Goal: Information Seeking & Learning: Learn about a topic

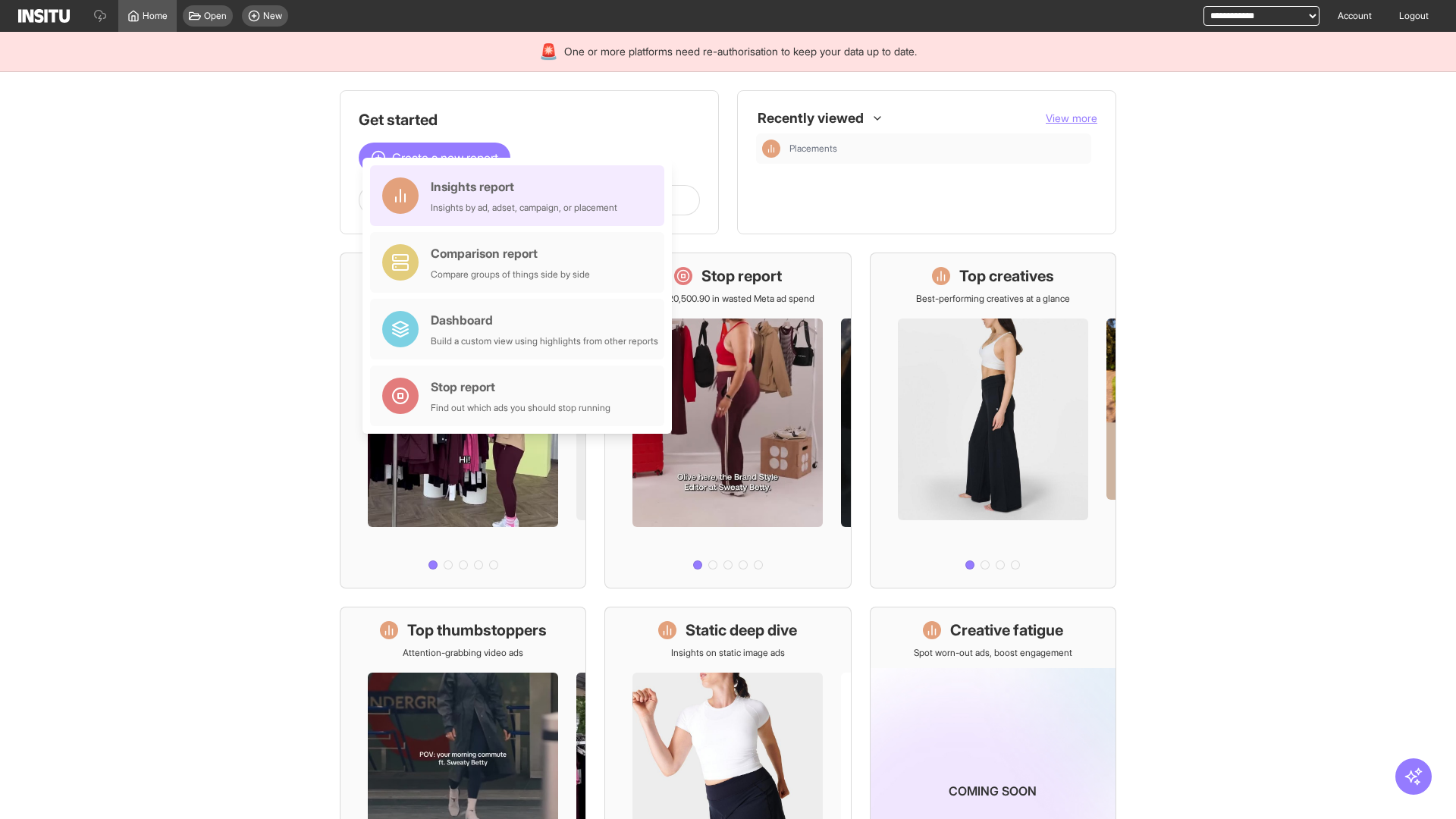
click at [521, 196] on div "Insights report Insights by ad, adset, campaign, or placement" at bounding box center [524, 196] width 187 height 37
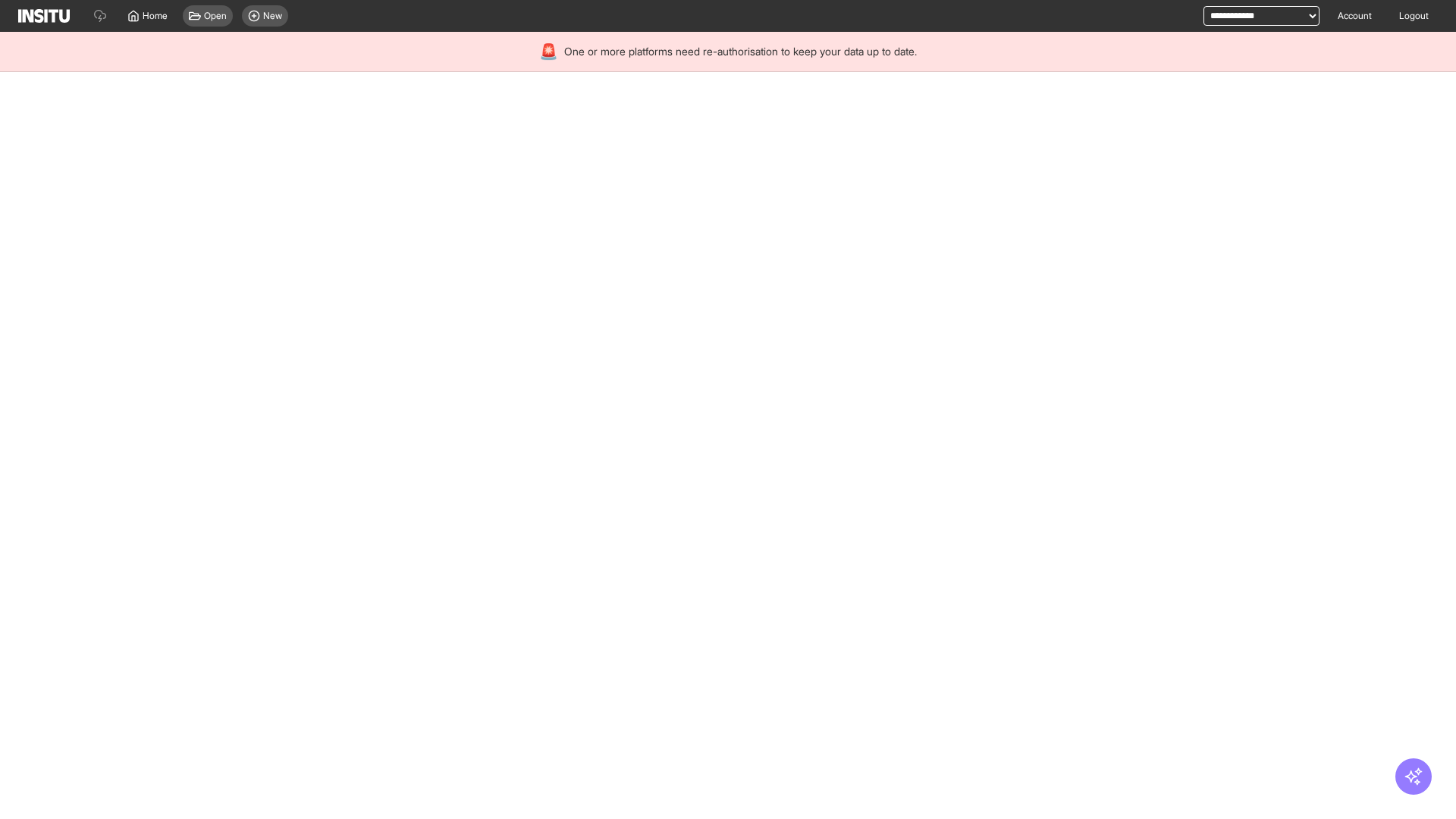
select select "**"
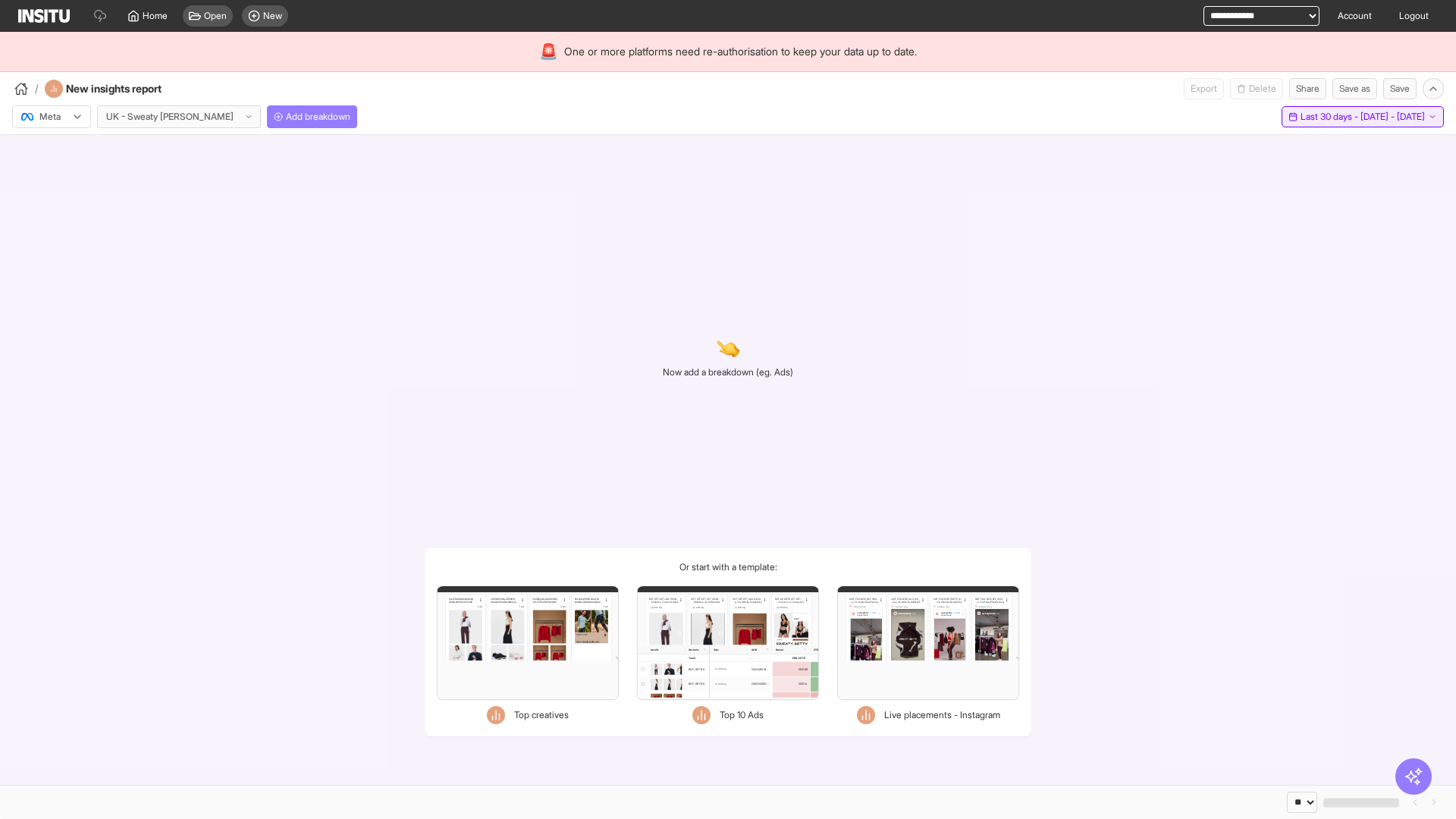
click at [1327, 117] on span "Last 30 days - [DATE] - [DATE]" at bounding box center [1362, 117] width 124 height 12
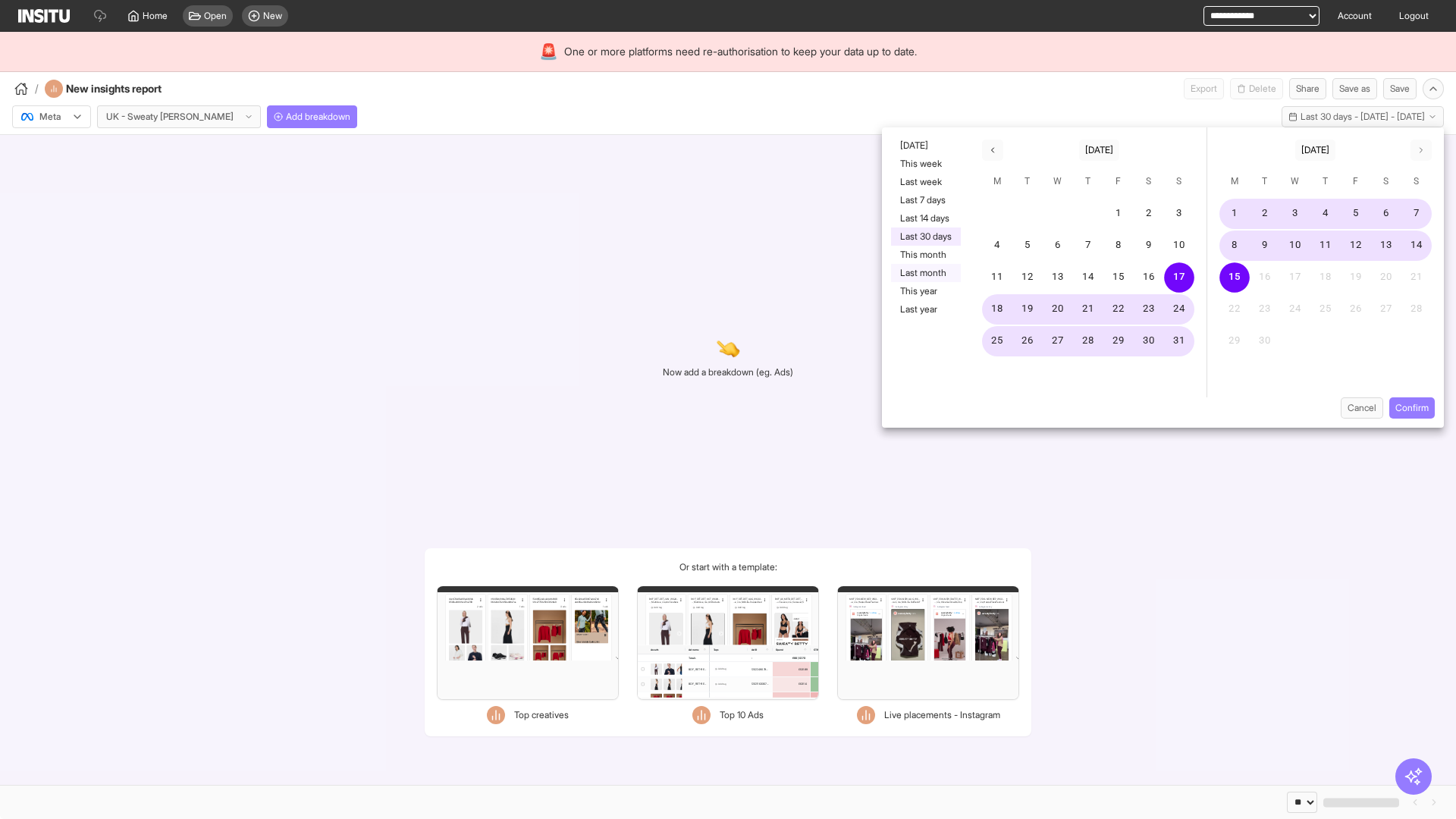
click at [925, 273] on button "Last month" at bounding box center [926, 273] width 70 height 18
